Goal: Task Accomplishment & Management: Manage account settings

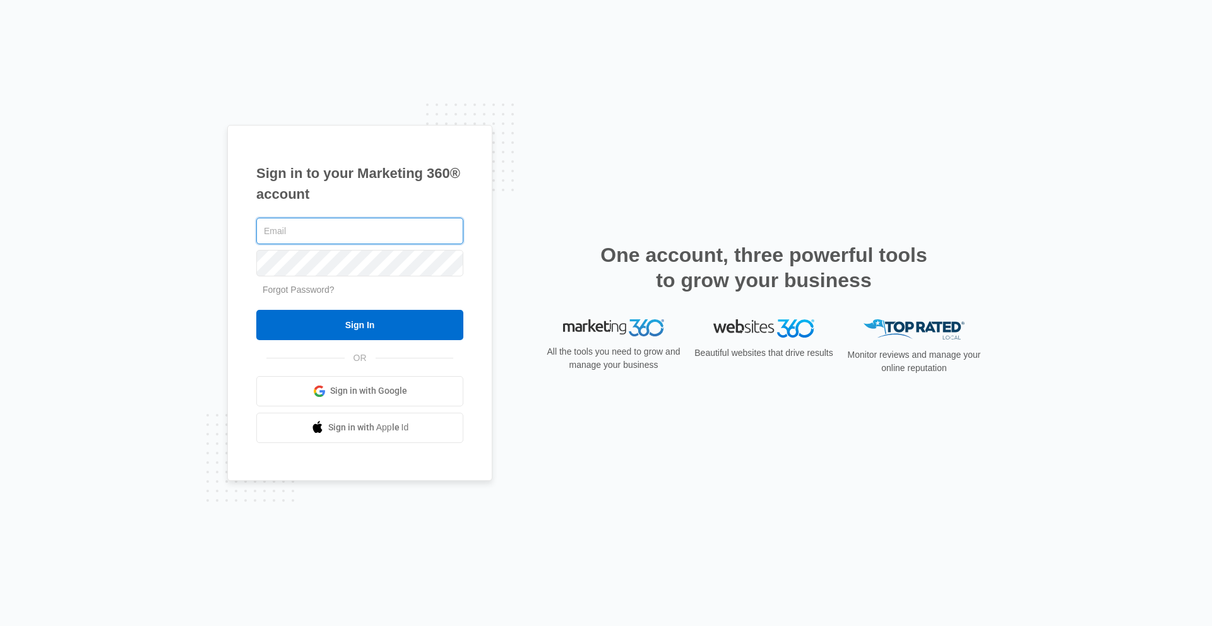
click at [324, 229] on input "text" at bounding box center [359, 231] width 207 height 27
click at [297, 240] on input "text" at bounding box center [359, 231] width 207 height 27
click at [0, 626] on div at bounding box center [0, 626] width 0 height 0
click at [807, 391] on div "Sign in to your Marketing 360® account Forgot Password? Sign In OR" at bounding box center [606, 313] width 758 height 376
click at [1021, 18] on div "Sign in to your Marketing 360® account Forgot Password? Sign In OR Sign in with…" at bounding box center [606, 313] width 1212 height 626
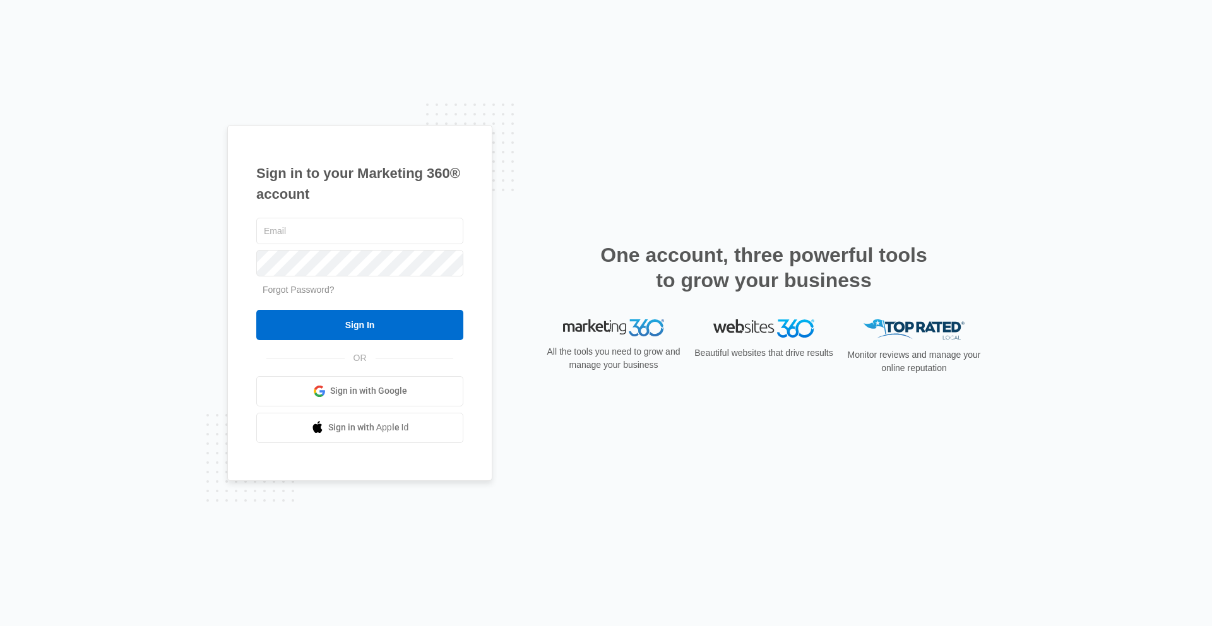
click at [797, 140] on div "Sign in to your Marketing 360® account Forgot Password? Sign In OR" at bounding box center [606, 313] width 758 height 376
click at [0, 626] on div at bounding box center [0, 626] width 0 height 0
click at [318, 229] on input "text" at bounding box center [359, 231] width 207 height 27
click at [316, 231] on input "text" at bounding box center [359, 231] width 207 height 27
paste input "Bob.mina@repharmacy.com"
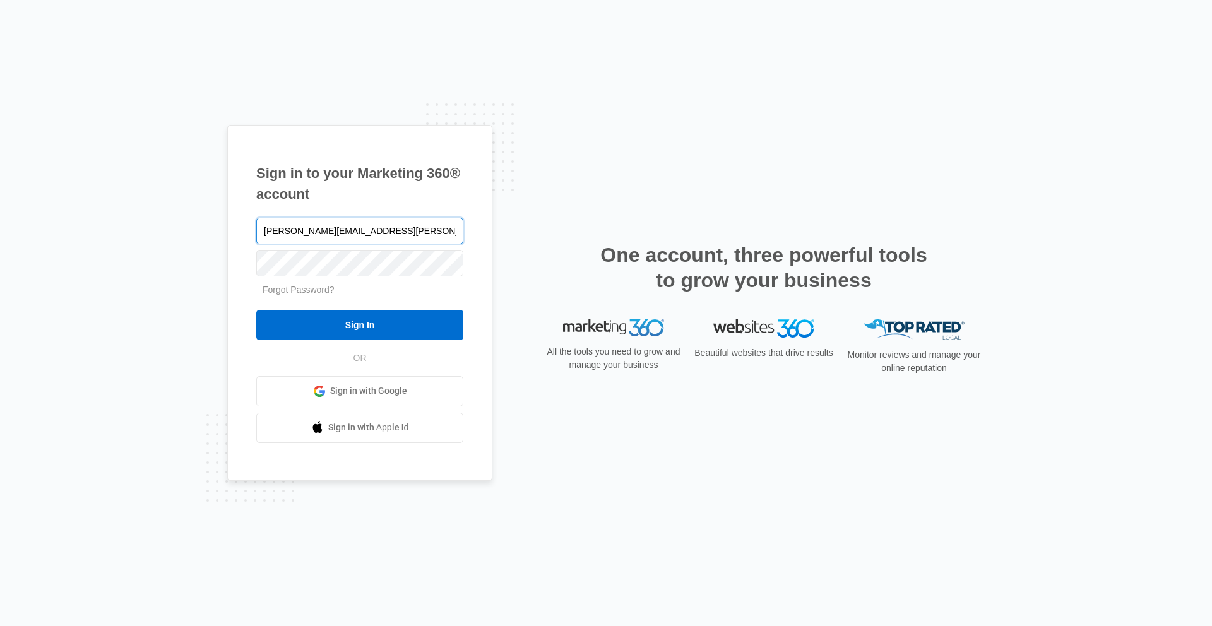
type input "Bob.mina@repharmacy.com"
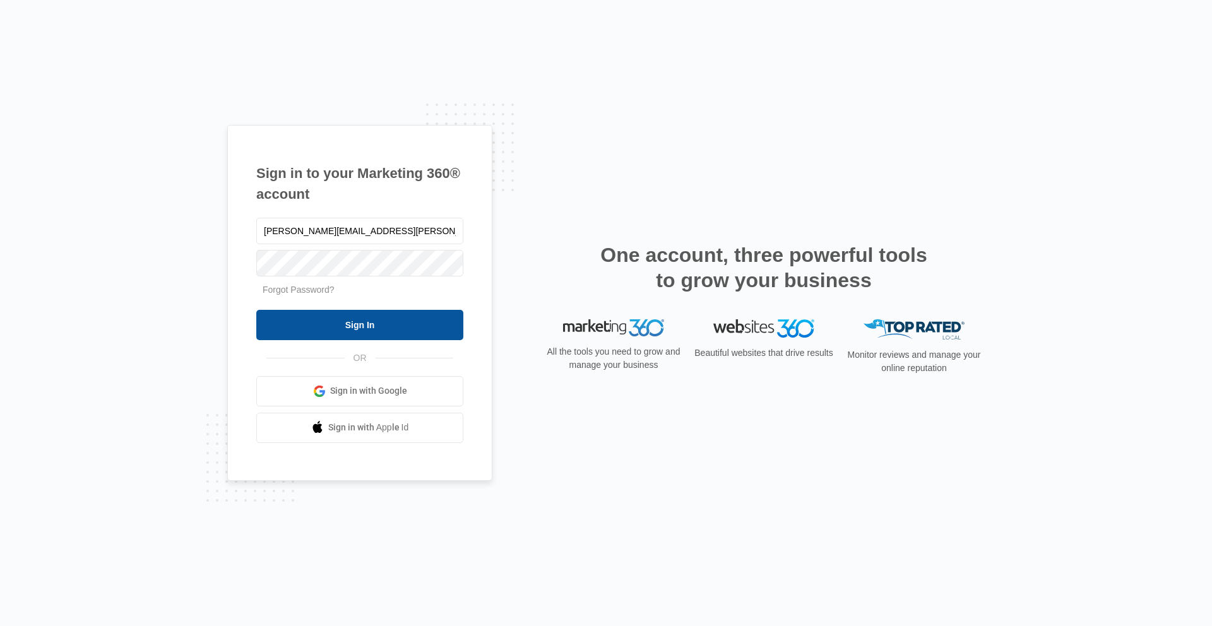
click at [353, 330] on input "Sign In" at bounding box center [359, 325] width 207 height 30
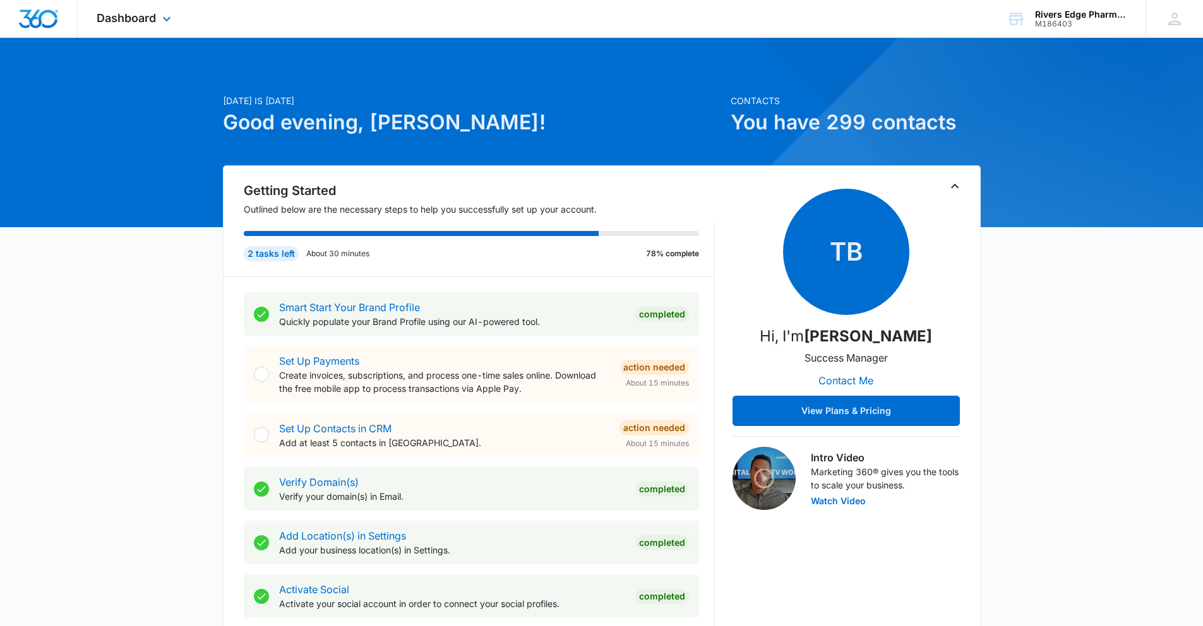
click at [131, 10] on div "Dashboard Apps Reputation Forms CRM Email Social Content Ads Intelligence Files…" at bounding box center [136, 18] width 116 height 37
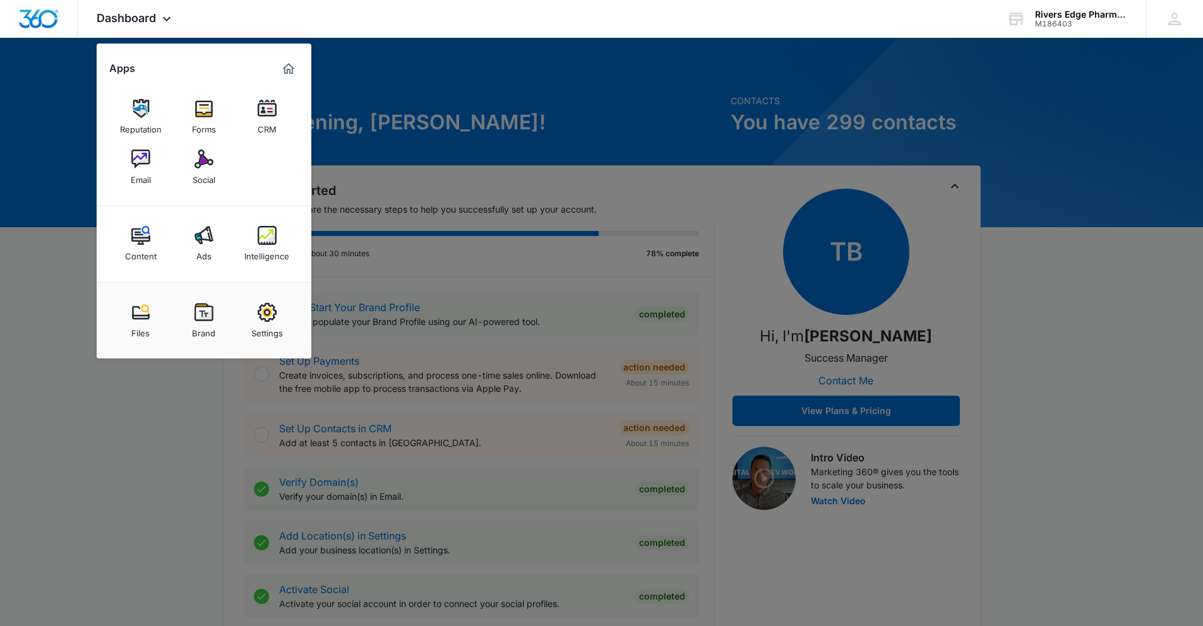
click at [521, 99] on div at bounding box center [601, 313] width 1203 height 626
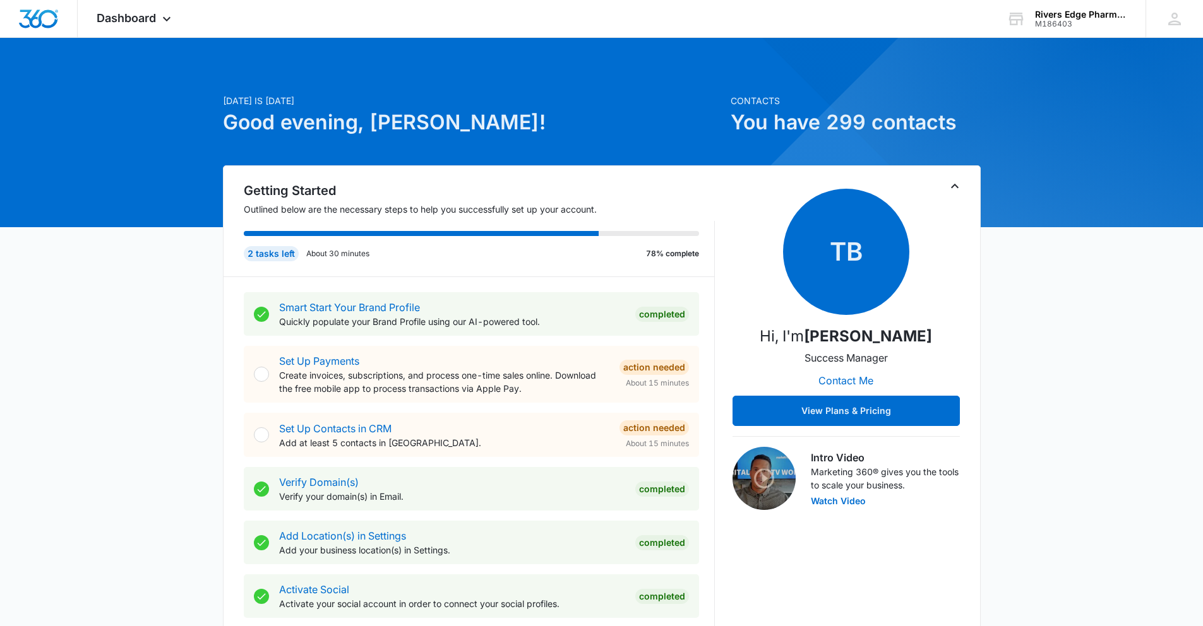
drag, startPoint x: 733, startPoint y: 114, endPoint x: 975, endPoint y: 134, distance: 242.6
click at [968, 134] on h1 "You have 299 contacts" at bounding box center [855, 122] width 250 height 30
click at [140, 16] on span "Dashboard" at bounding box center [126, 17] width 59 height 13
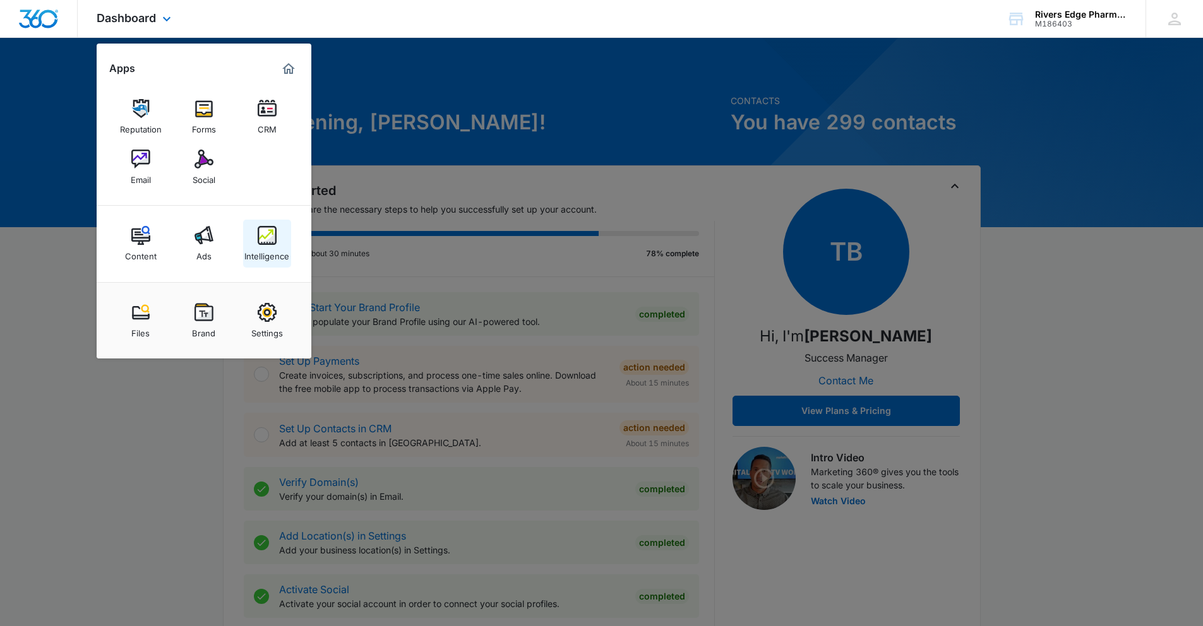
click at [278, 251] on div "Intelligence" at bounding box center [266, 253] width 45 height 16
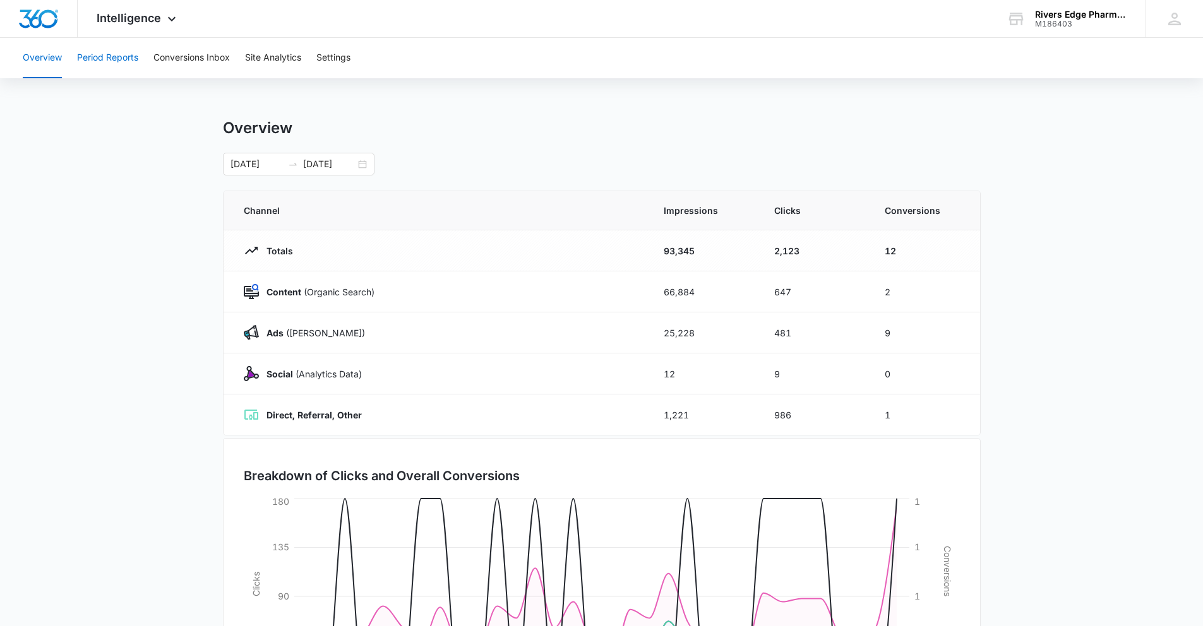
click at [115, 52] on button "Period Reports" at bounding box center [107, 58] width 61 height 40
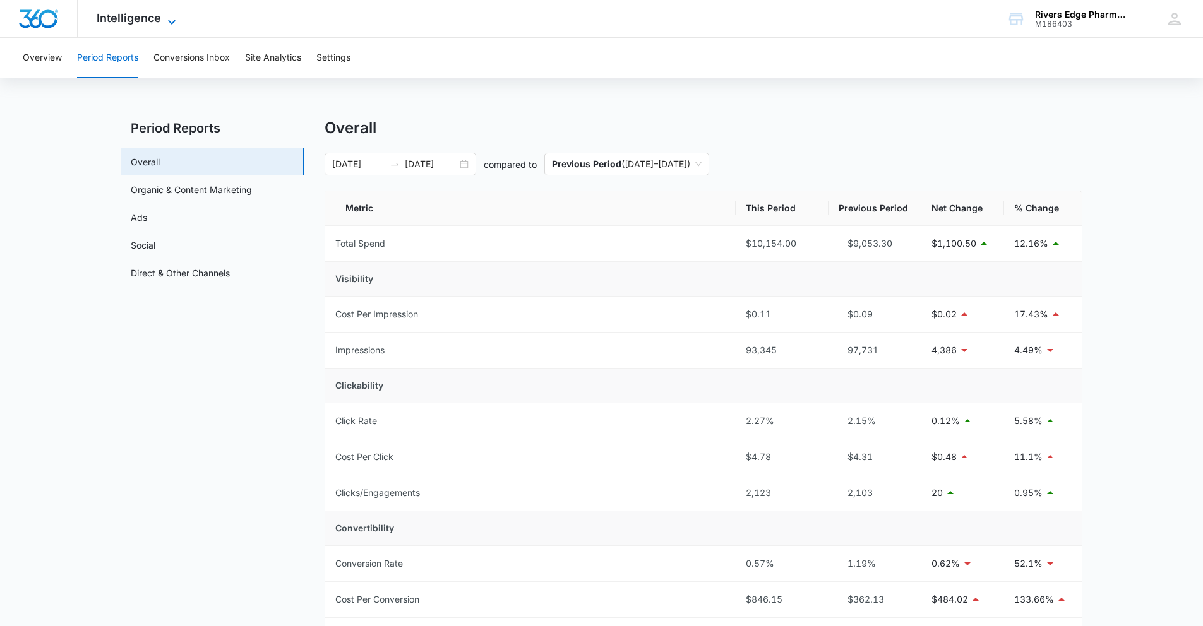
click at [129, 16] on span "Intelligence" at bounding box center [129, 17] width 64 height 13
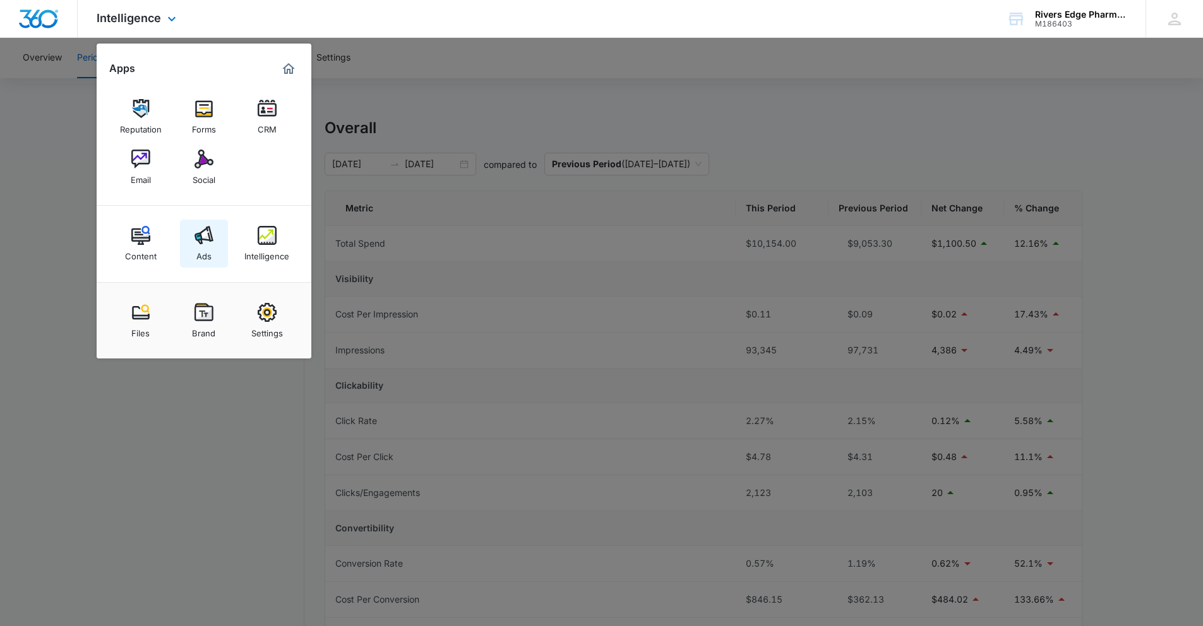
click at [203, 241] on img at bounding box center [203, 235] width 19 height 19
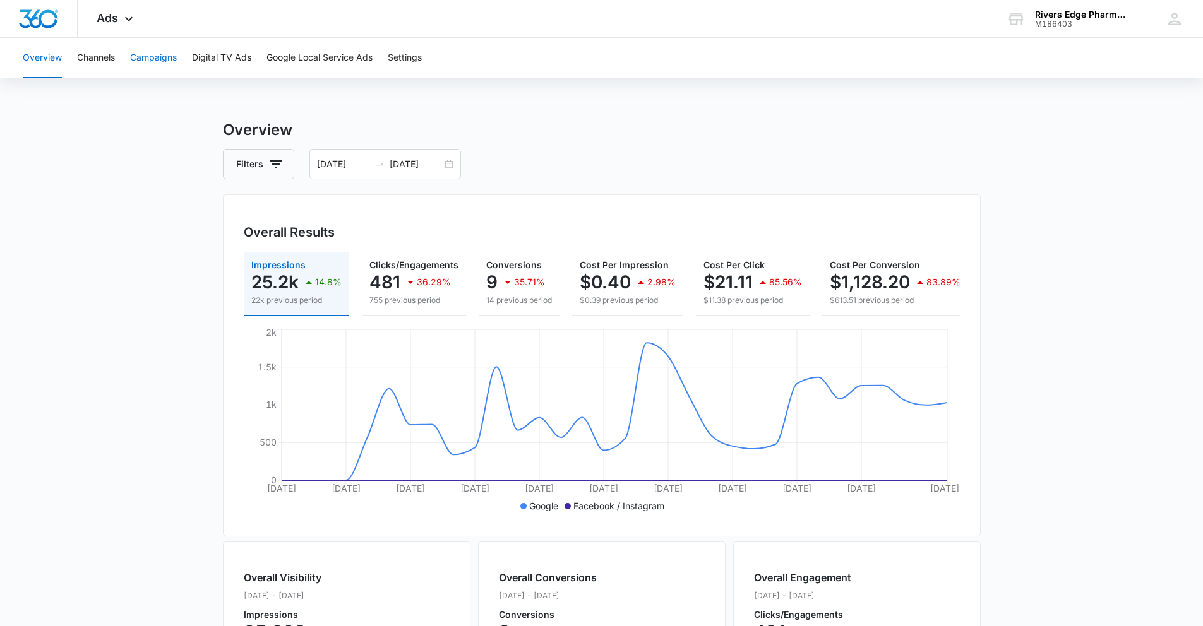
click at [170, 59] on button "Campaigns" at bounding box center [153, 58] width 47 height 40
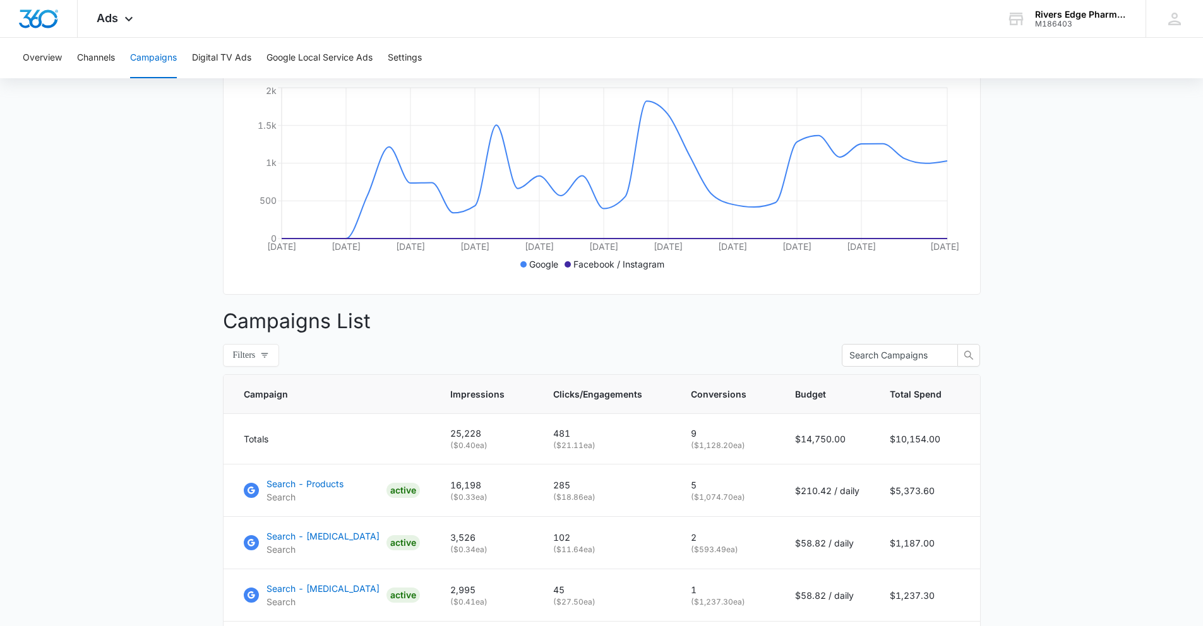
scroll to position [109, 0]
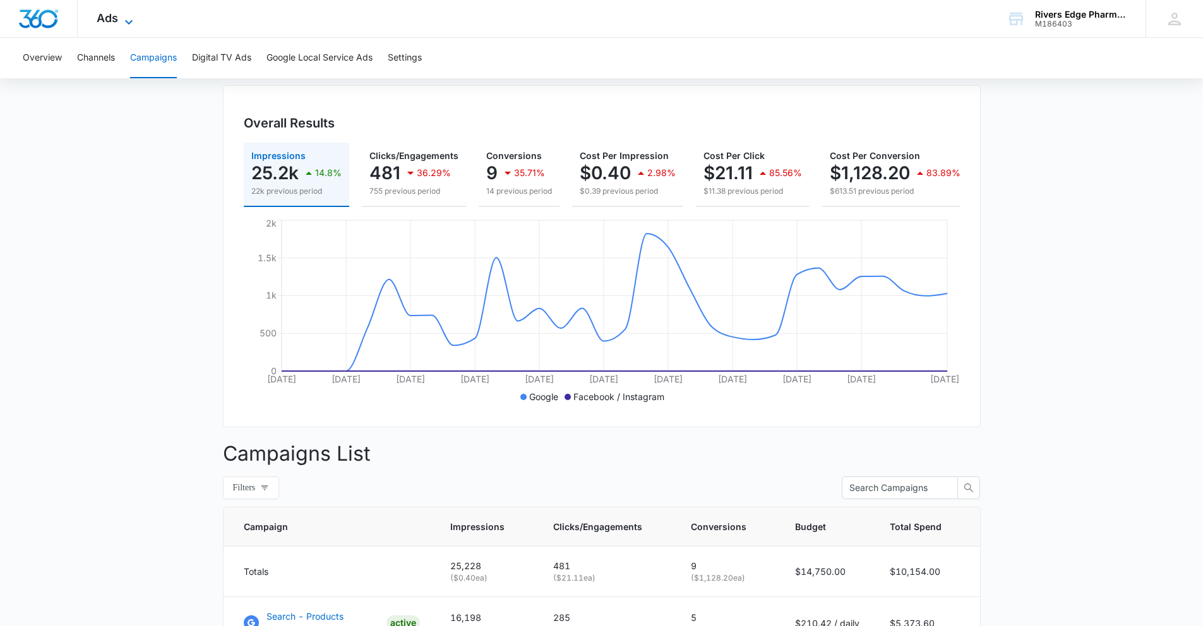
click at [107, 18] on span "Ads" at bounding box center [107, 17] width 21 height 13
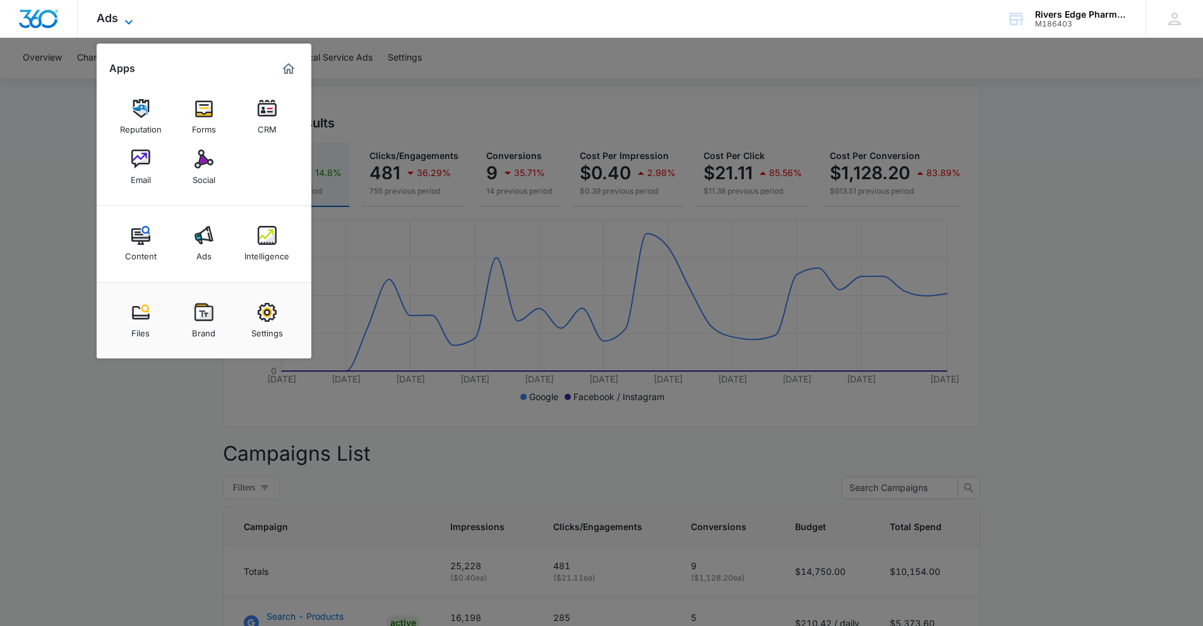
click at [107, 18] on span "Ads" at bounding box center [107, 17] width 21 height 13
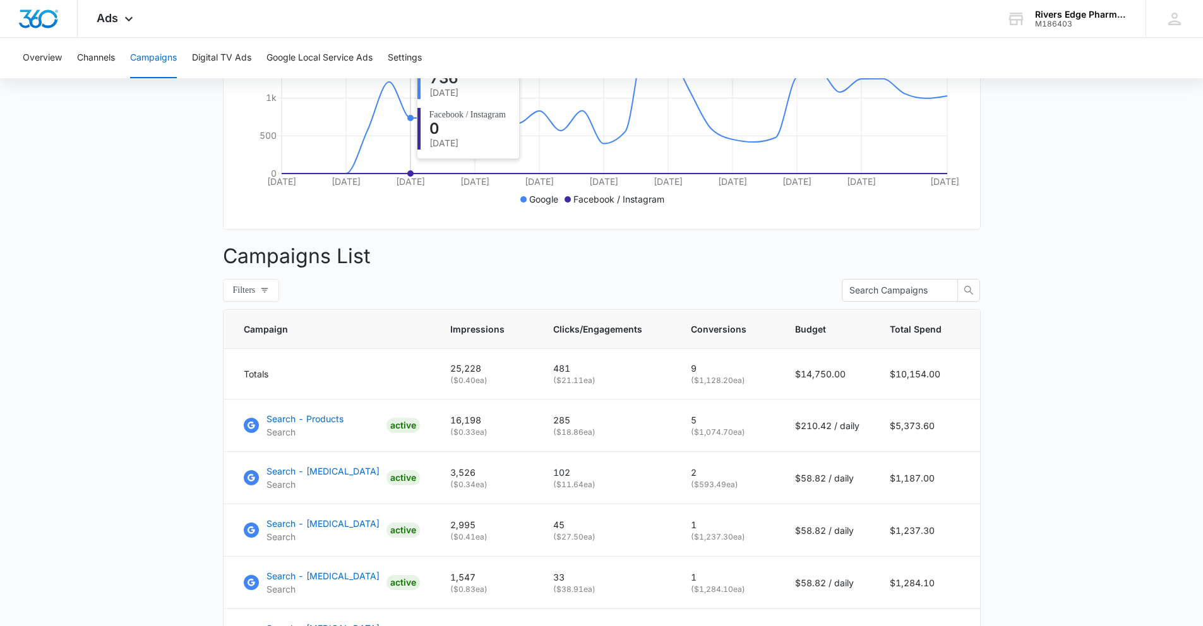
scroll to position [559, 0]
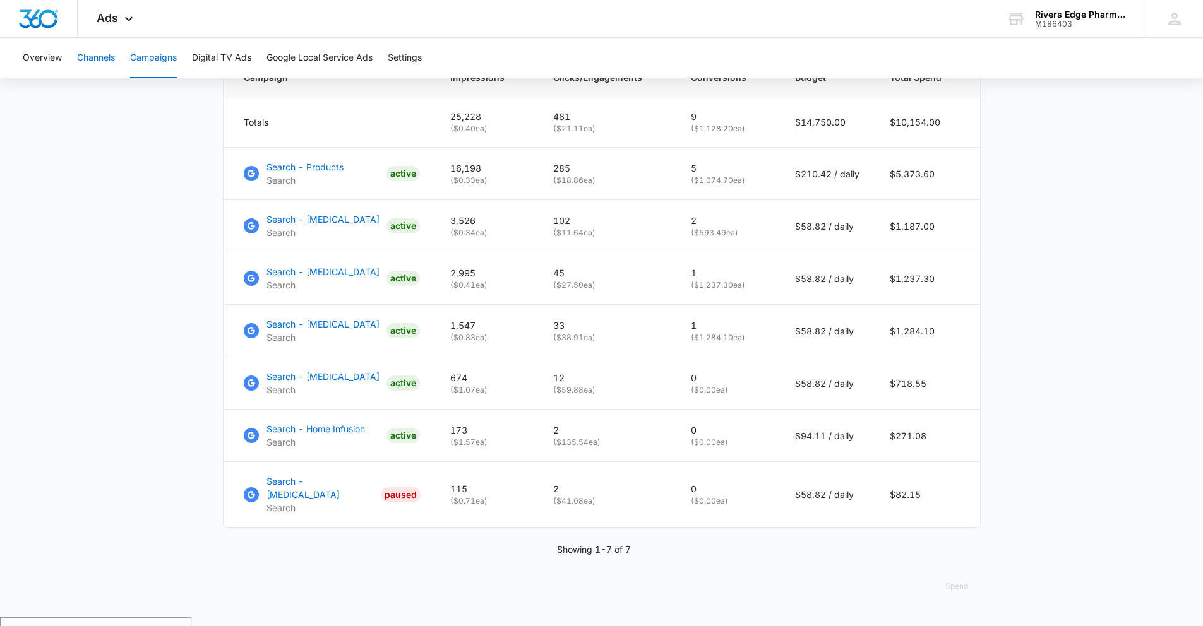
click at [94, 69] on button "Channels" at bounding box center [96, 58] width 38 height 40
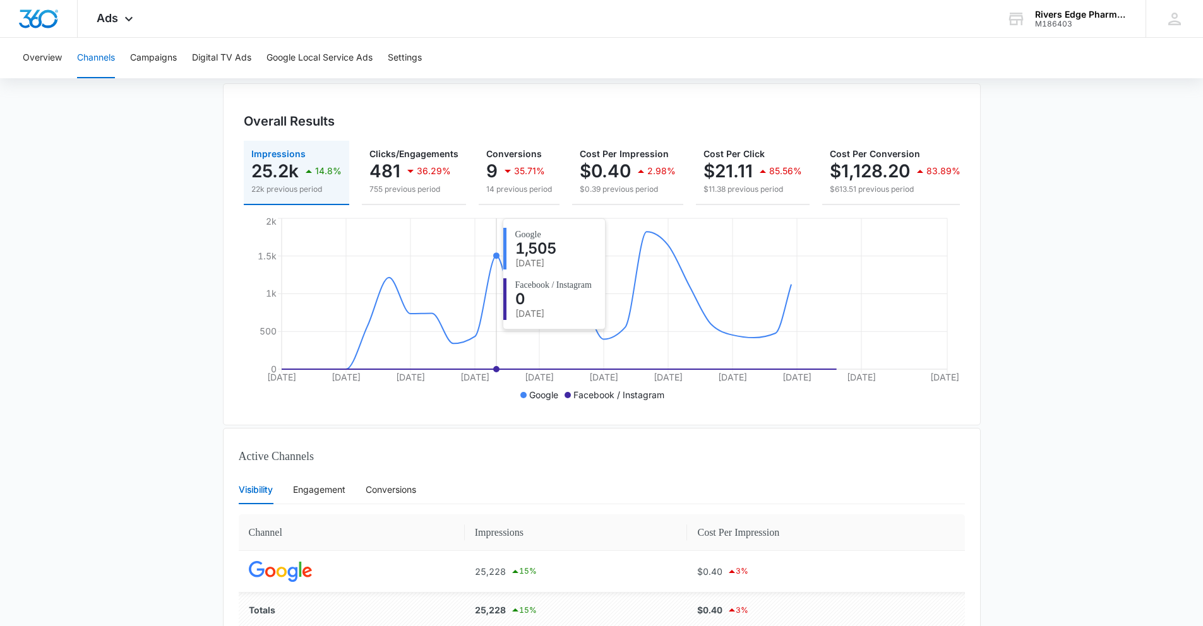
scroll to position [184, 0]
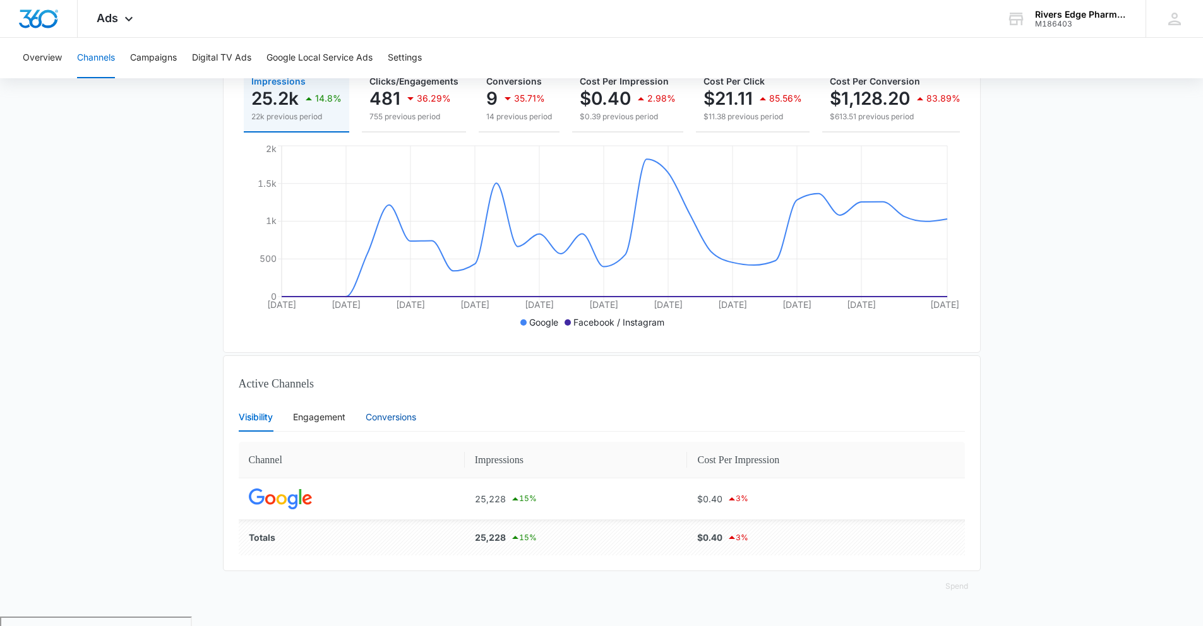
click at [398, 424] on div "Conversions" at bounding box center [391, 417] width 51 height 14
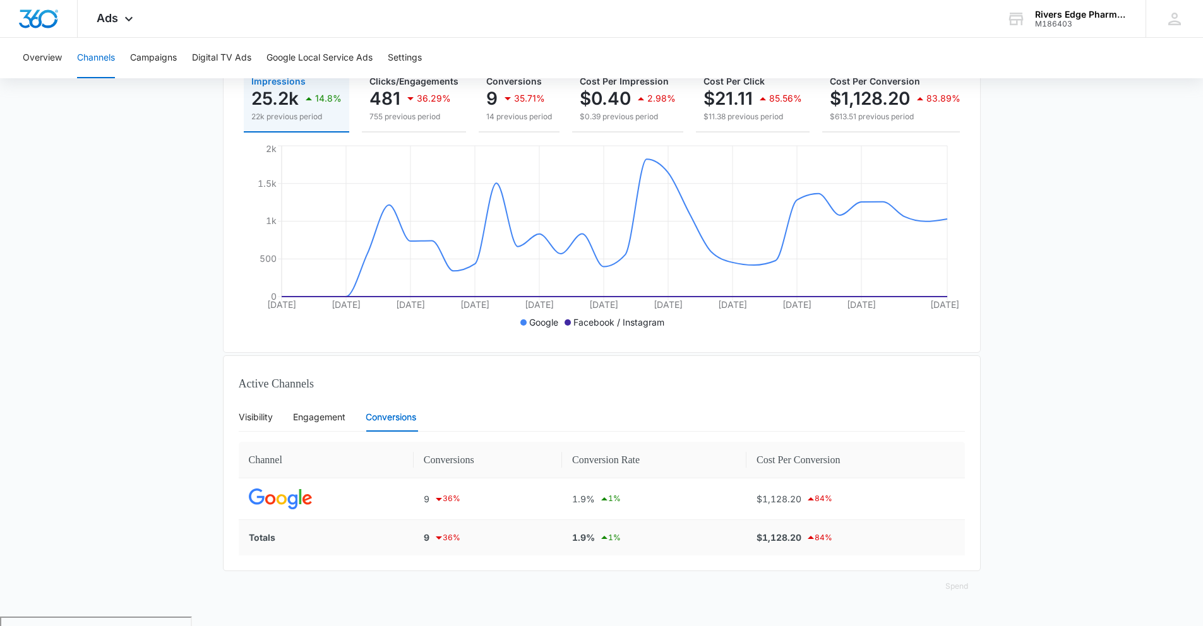
click at [332, 543] on td "Totals" at bounding box center [326, 537] width 175 height 35
click at [290, 502] on img at bounding box center [280, 499] width 63 height 21
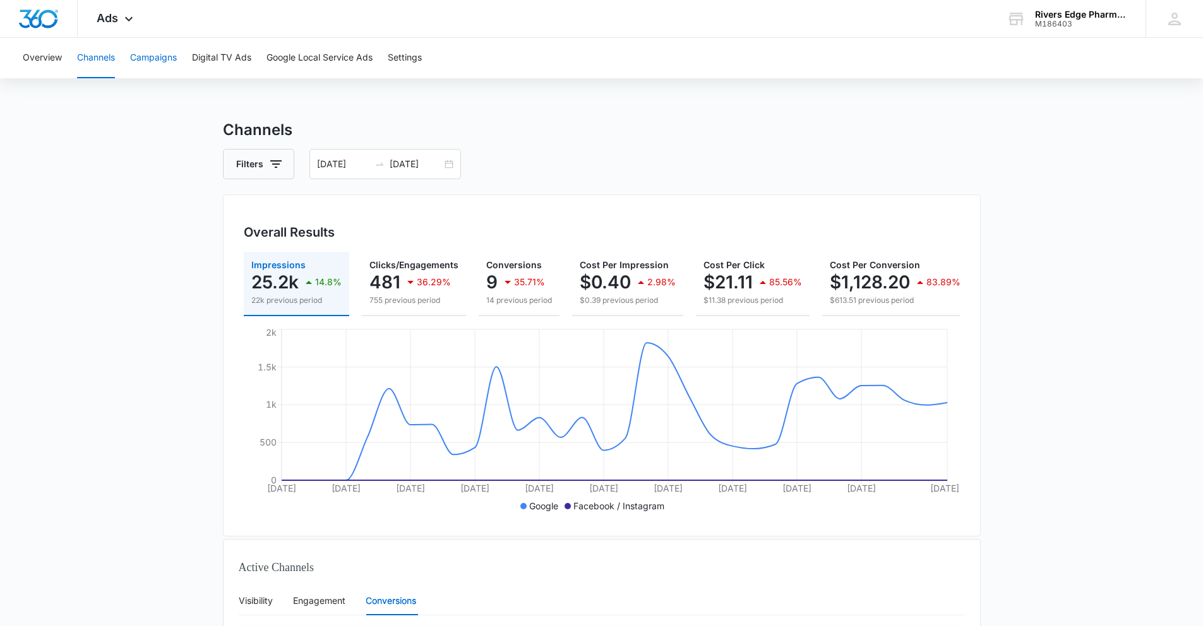
click at [133, 66] on button "Campaigns" at bounding box center [153, 58] width 47 height 40
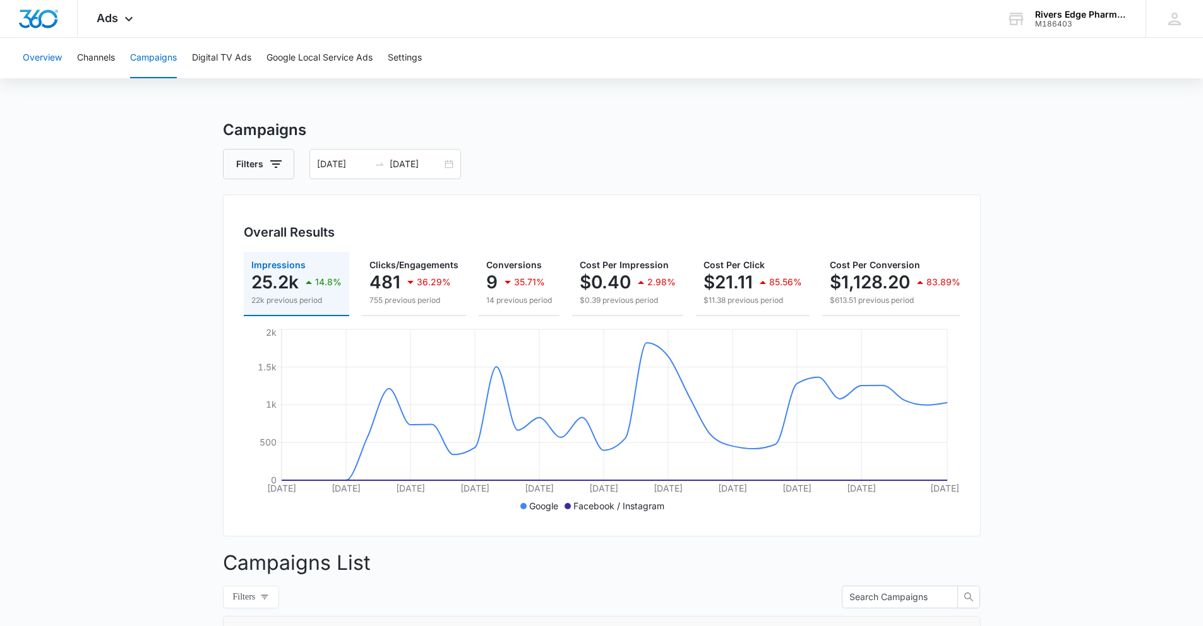
click at [44, 51] on button "Overview" at bounding box center [42, 58] width 39 height 40
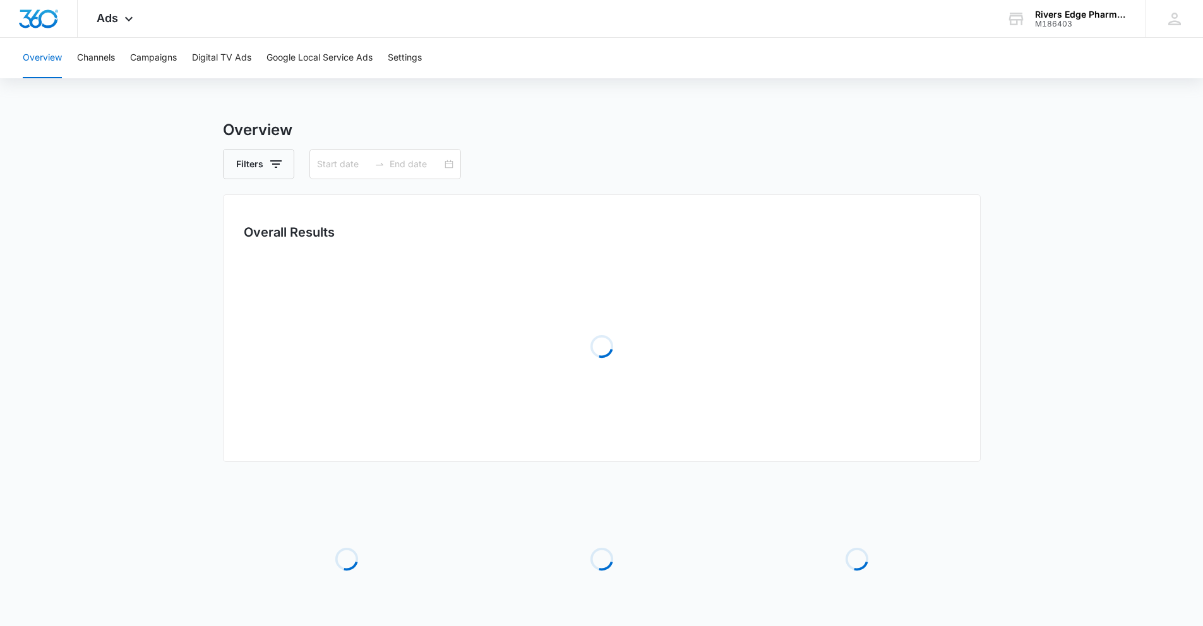
type input "07/25/2025"
type input "08/25/2025"
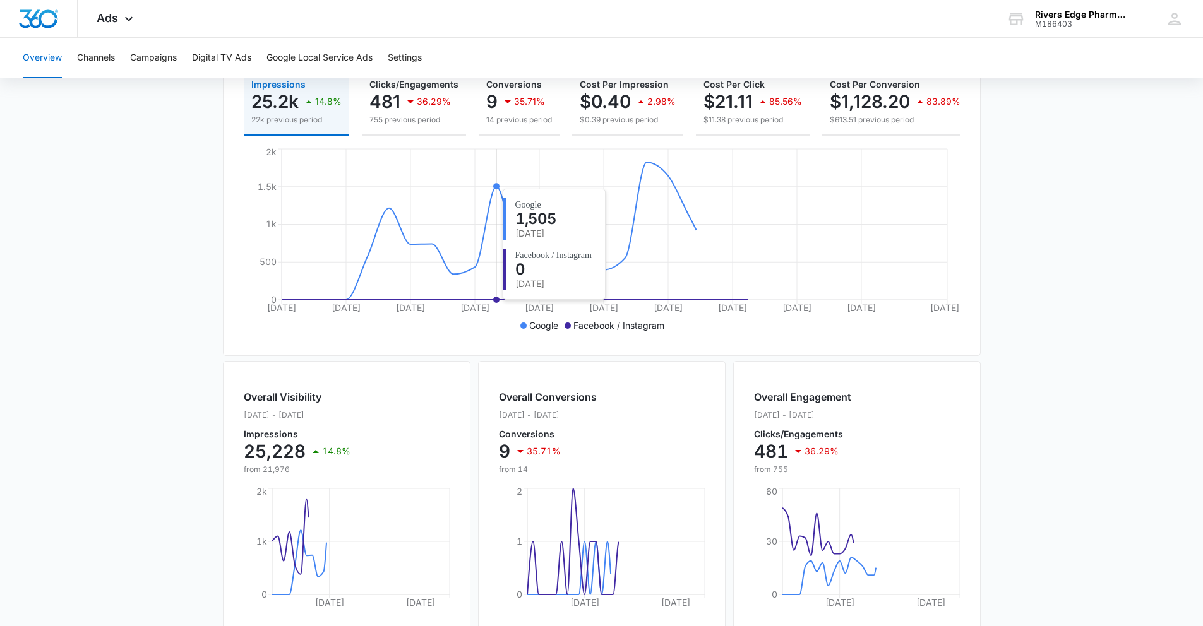
scroll to position [408, 0]
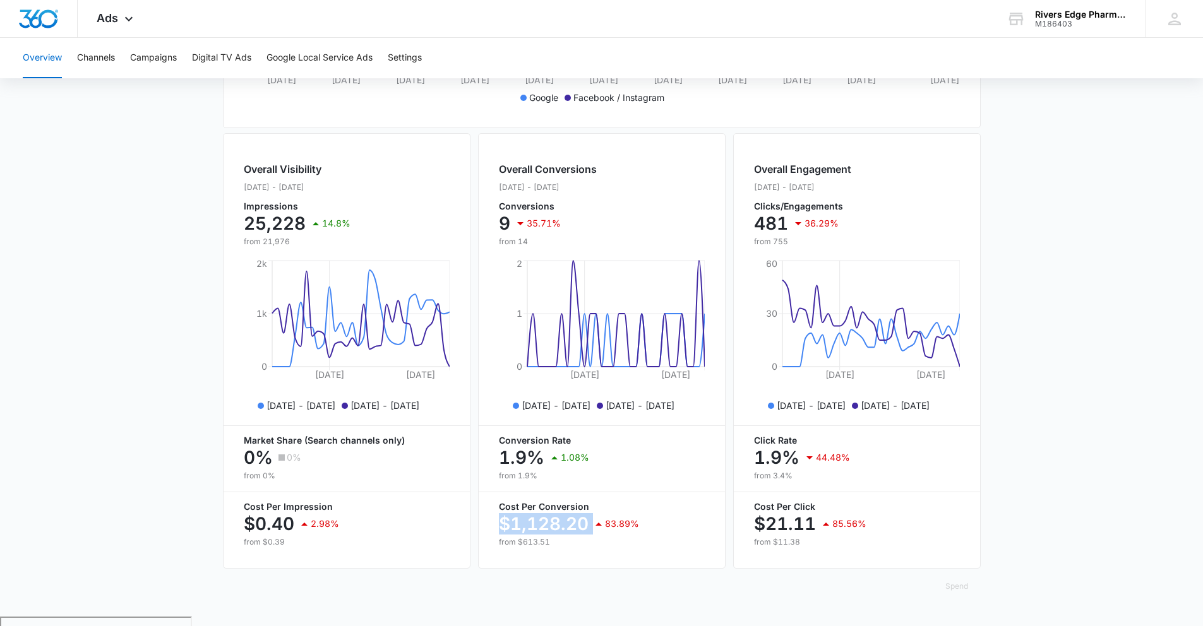
drag, startPoint x: 598, startPoint y: 535, endPoint x: 499, endPoint y: 528, distance: 99.9
click at [499, 528] on div "$1,128.20 83.89%" at bounding box center [602, 523] width 206 height 25
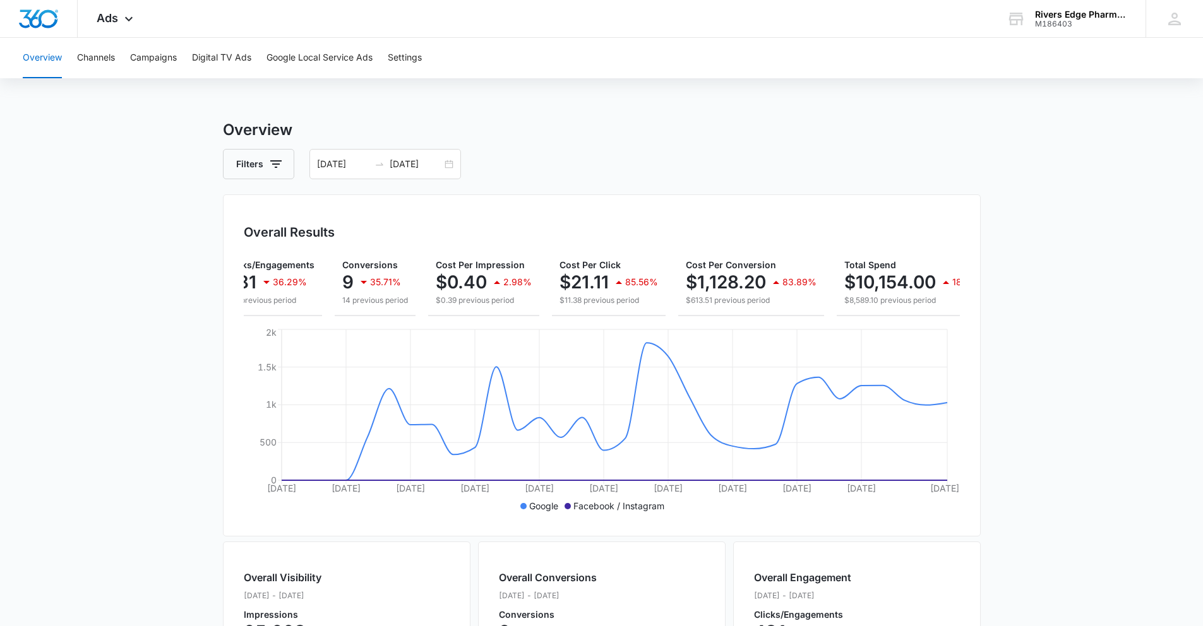
scroll to position [0, 177]
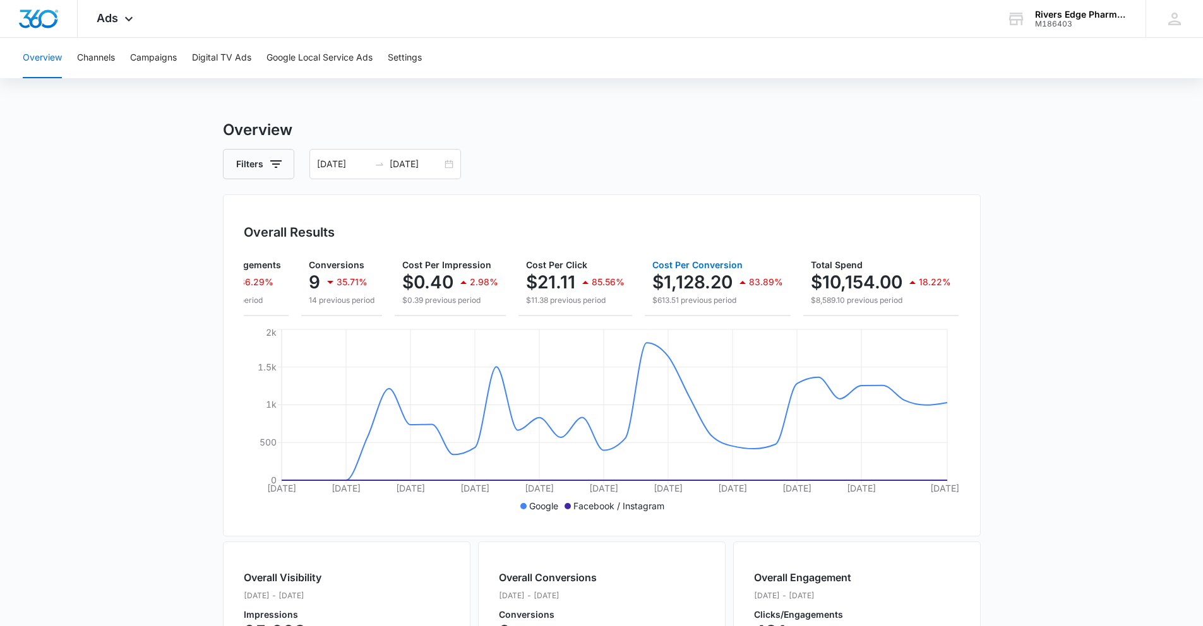
click at [737, 284] on icon "button" at bounding box center [742, 282] width 15 height 15
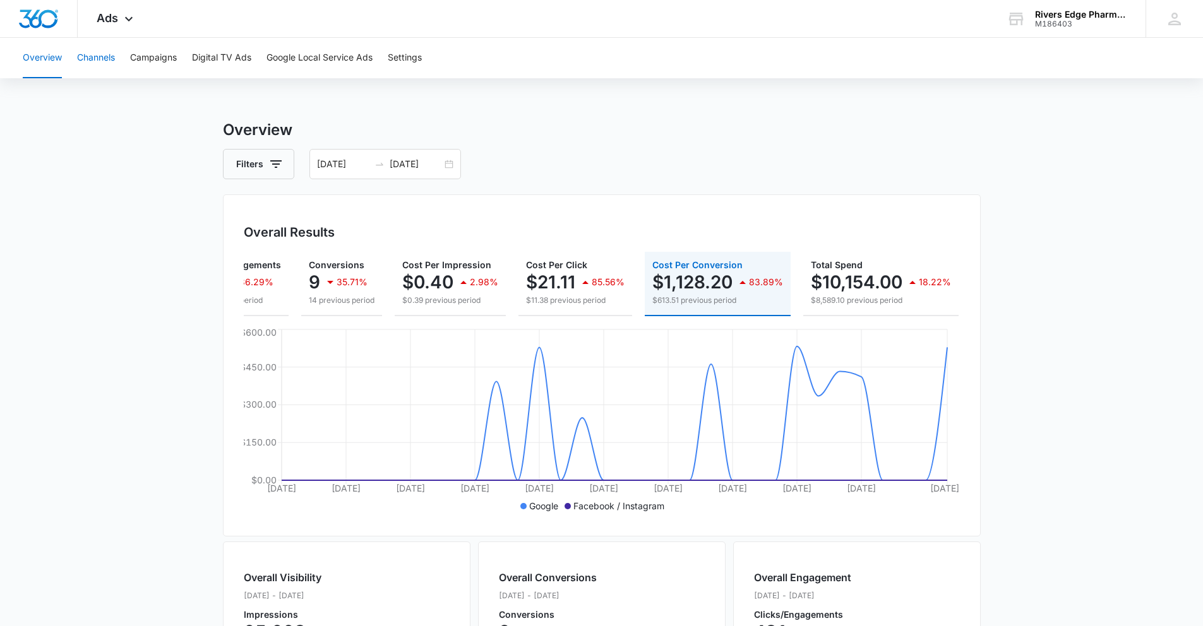
click at [88, 61] on button "Channels" at bounding box center [96, 58] width 38 height 40
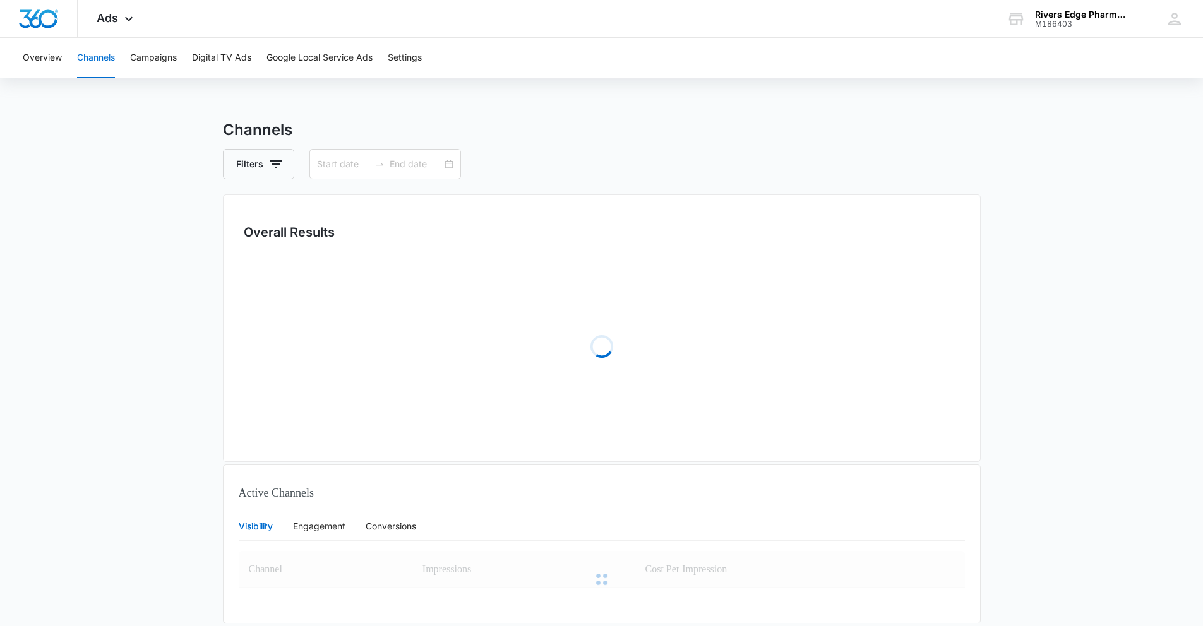
type input "07/25/2025"
type input "08/25/2025"
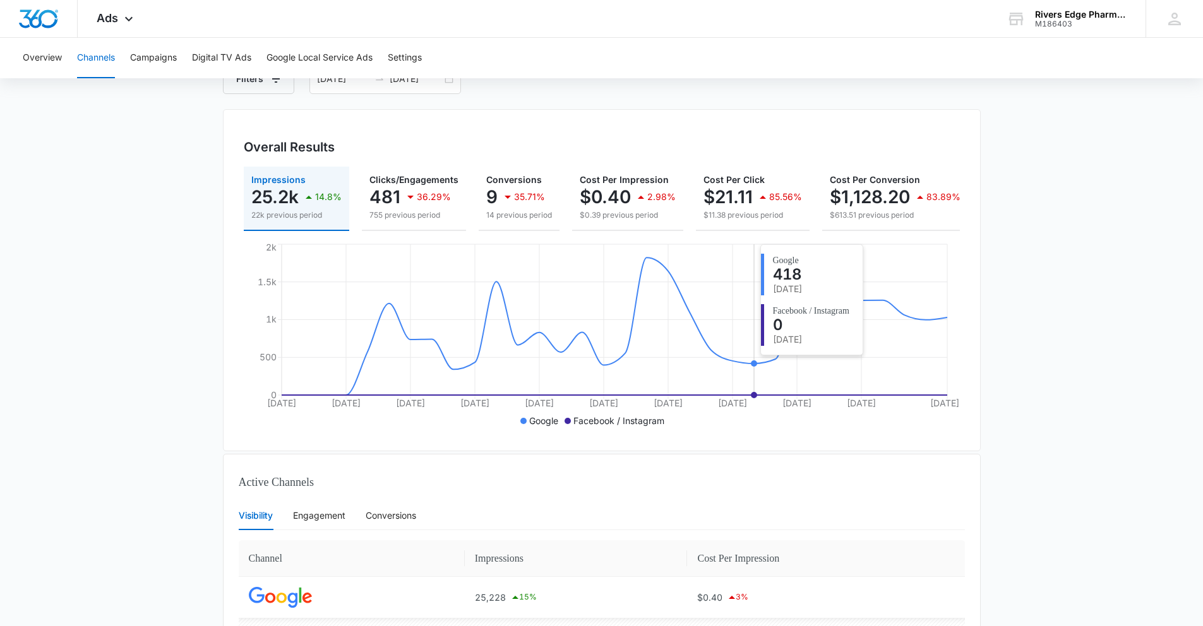
scroll to position [184, 0]
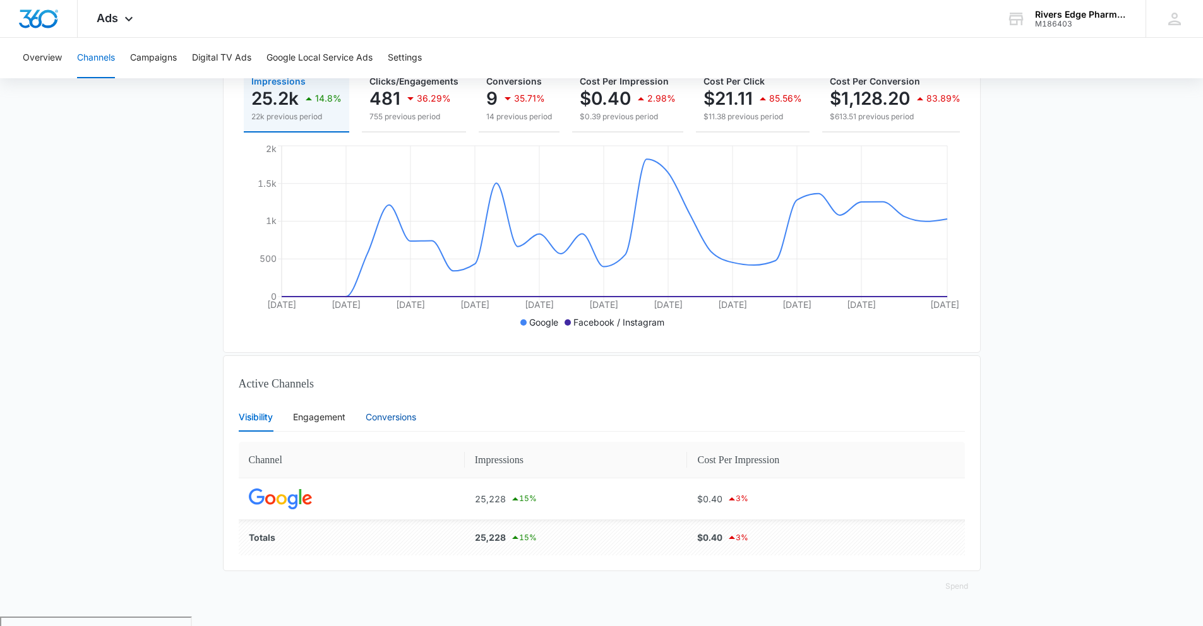
click at [397, 424] on div "Conversions" at bounding box center [391, 417] width 51 height 14
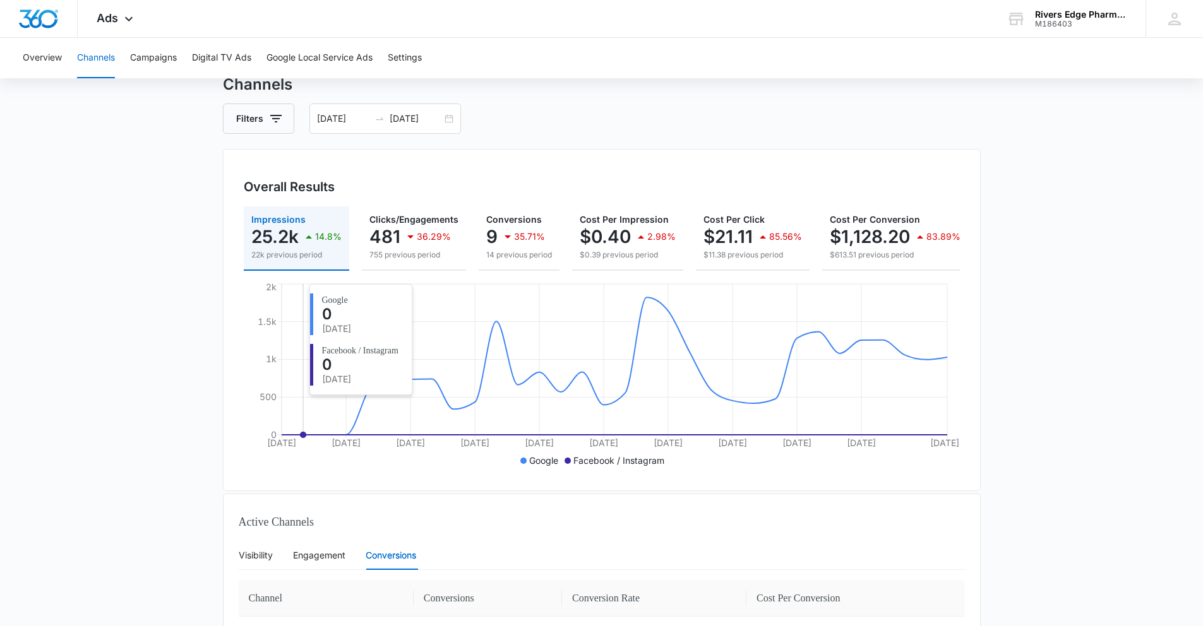
scroll to position [0, 0]
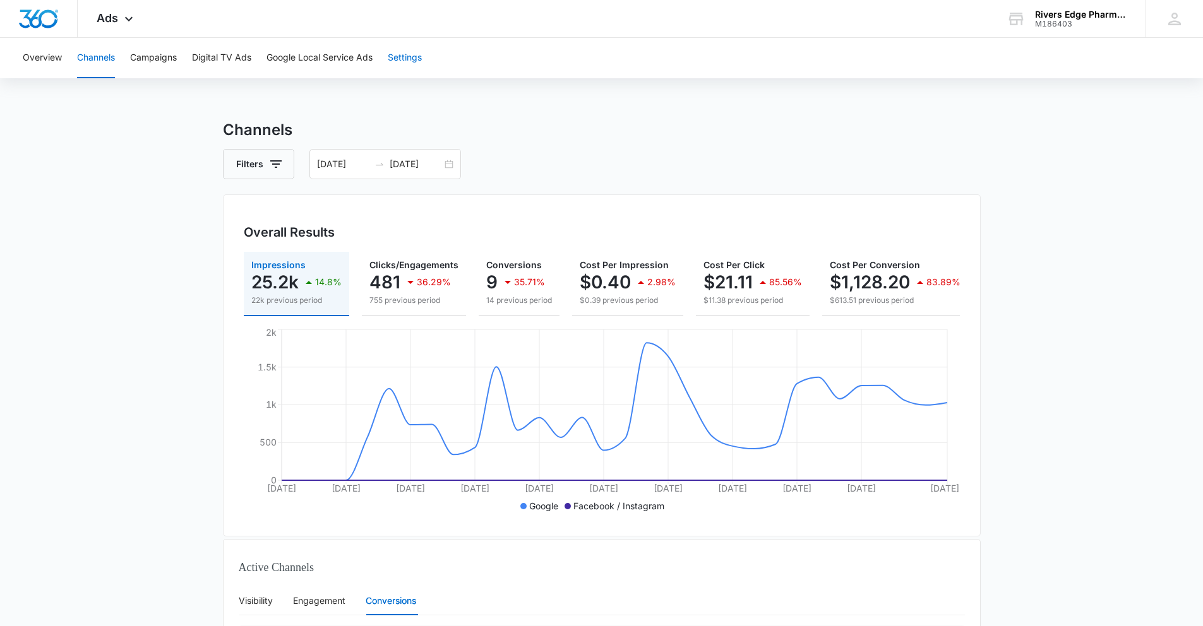
click at [395, 55] on button "Settings" at bounding box center [405, 58] width 34 height 40
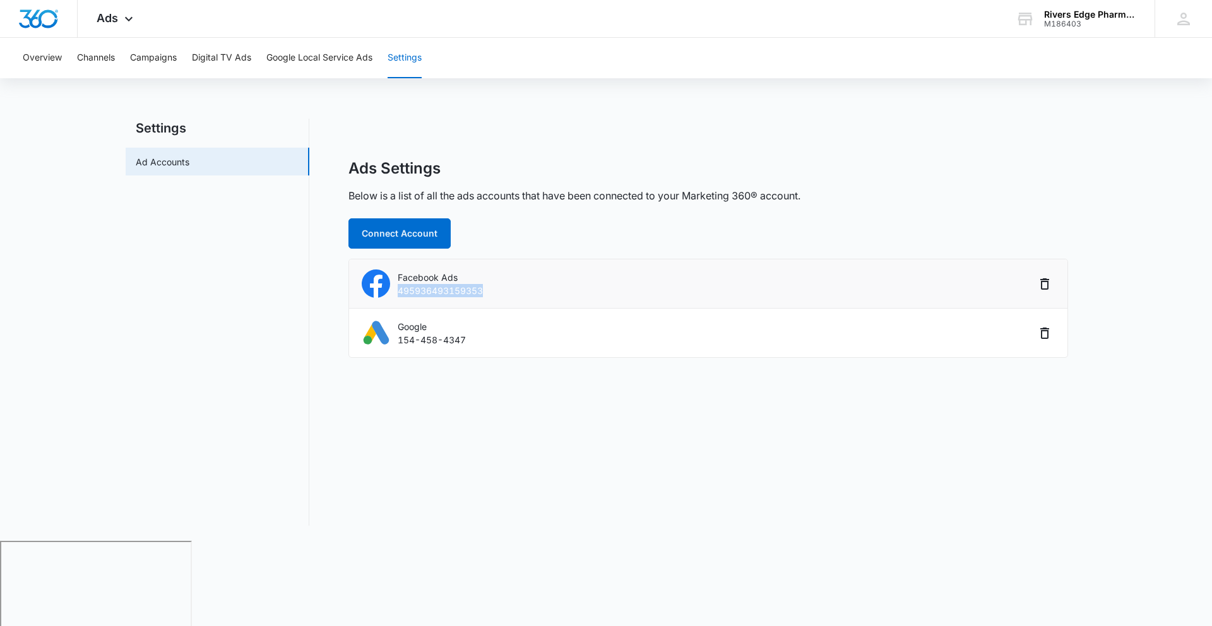
drag, startPoint x: 489, startPoint y: 287, endPoint x: 394, endPoint y: 289, distance: 94.7
click at [394, 289] on div "Facebook Ads 495936493159353" at bounding box center [699, 284] width 674 height 28
click at [463, 430] on div "Ads Settings Below is a list of all the ads accounts that have been connected t…" at bounding box center [709, 322] width 758 height 407
drag, startPoint x: 501, startPoint y: 289, endPoint x: 408, endPoint y: 289, distance: 92.2
click at [410, 289] on div "Facebook Ads 495936493159353" at bounding box center [699, 284] width 674 height 28
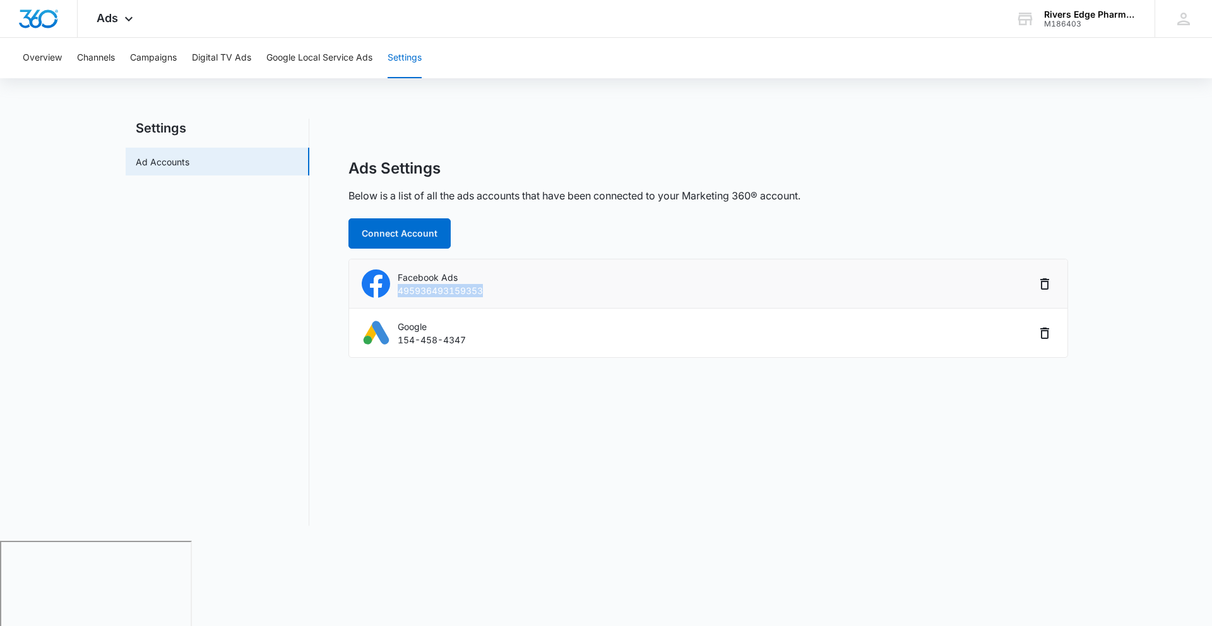
drag, startPoint x: 390, startPoint y: 289, endPoint x: 454, endPoint y: 304, distance: 66.3
click at [454, 304] on li "Facebook Ads 495936493159353" at bounding box center [708, 283] width 718 height 49
click at [504, 95] on div "Overview Channels Campaigns Digital TV Ads Google Local Service Ads Settings Se…" at bounding box center [606, 289] width 1212 height 503
click at [172, 57] on button "Campaigns" at bounding box center [153, 58] width 47 height 40
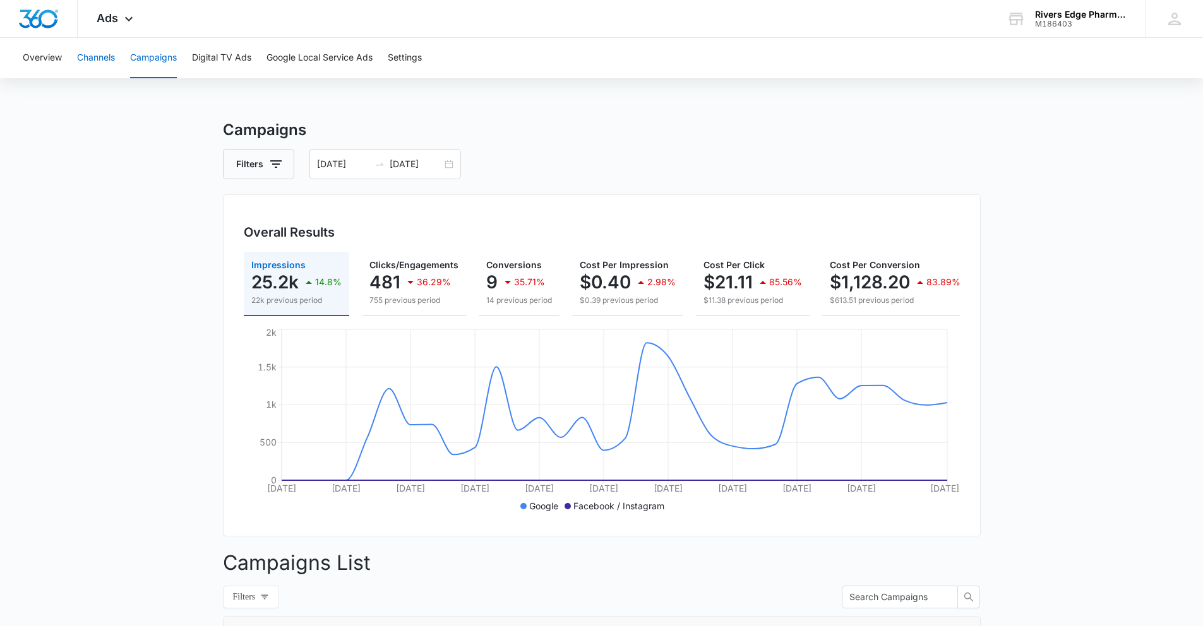
click at [88, 45] on button "Channels" at bounding box center [96, 58] width 38 height 40
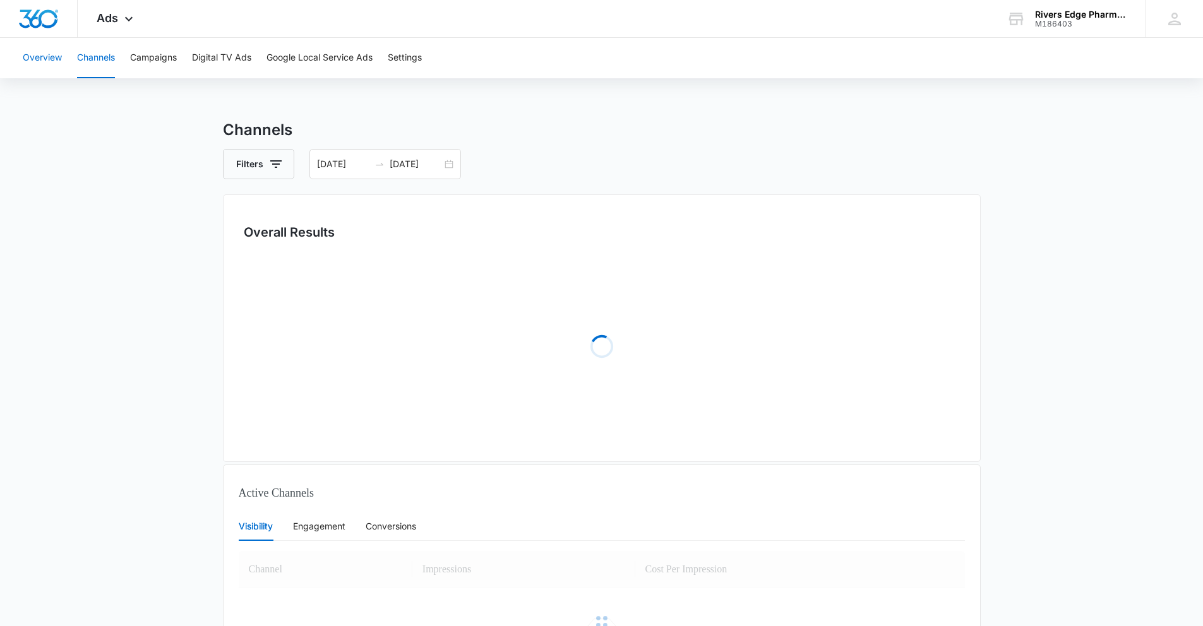
click at [33, 56] on button "Overview" at bounding box center [42, 58] width 39 height 40
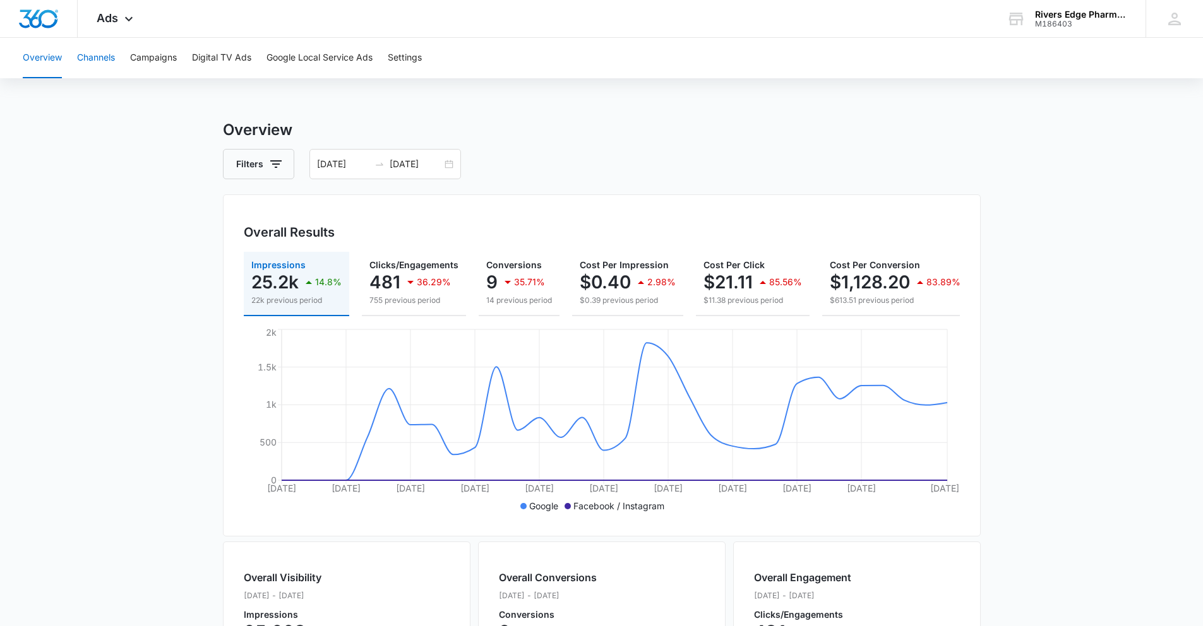
click at [101, 56] on button "Channels" at bounding box center [96, 58] width 38 height 40
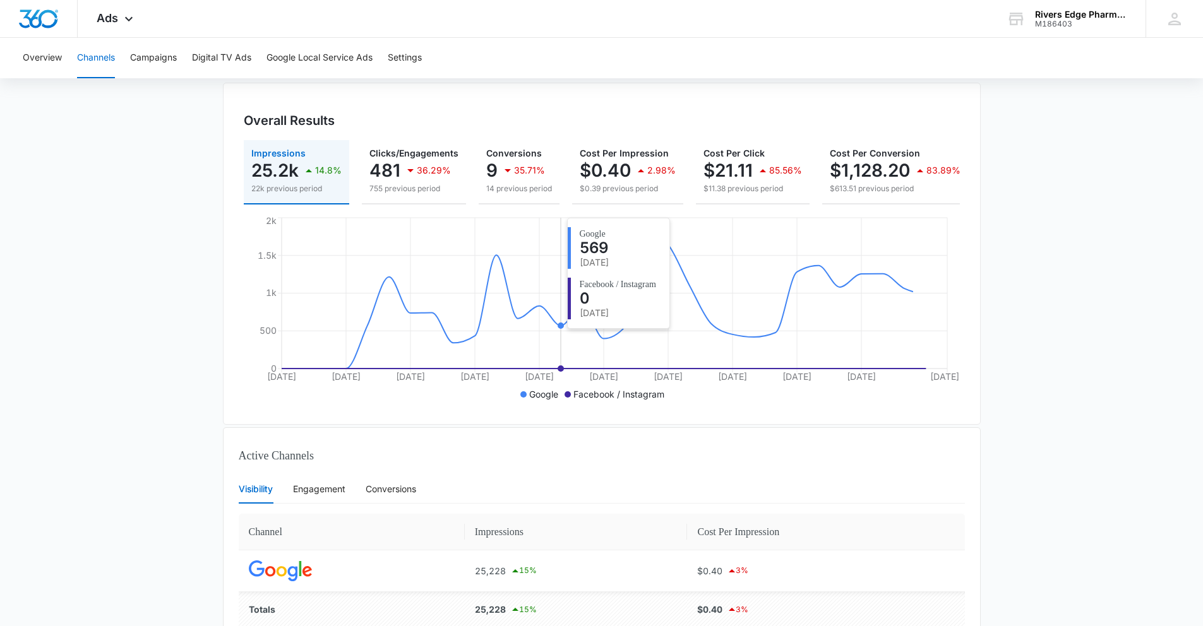
scroll to position [184, 0]
